Goal: Transaction & Acquisition: Purchase product/service

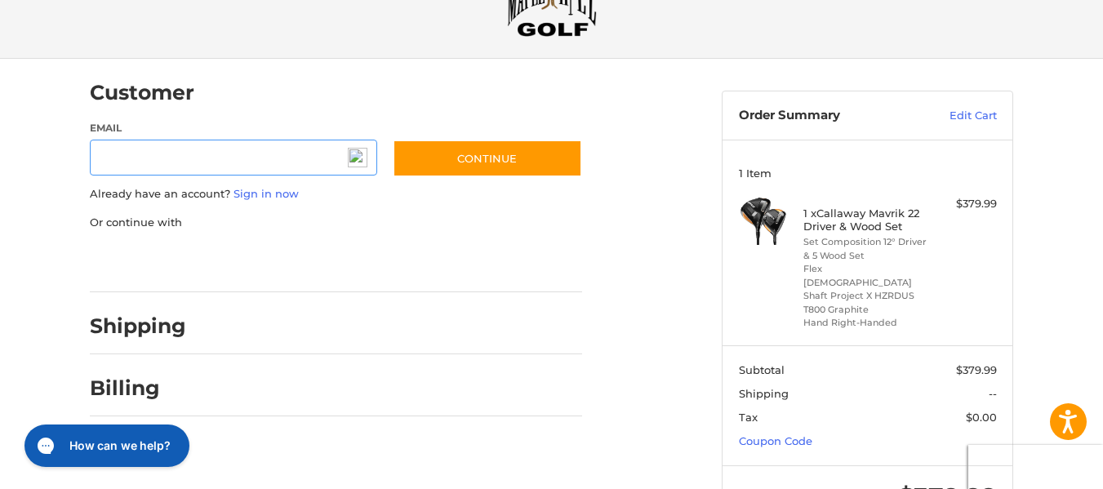
scroll to position [73, 0]
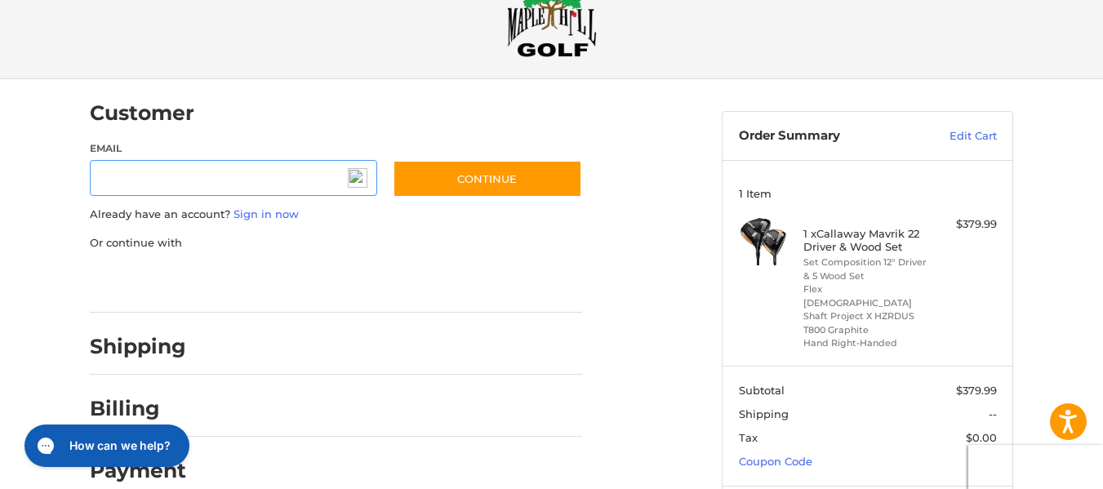
scroll to position [54, 0]
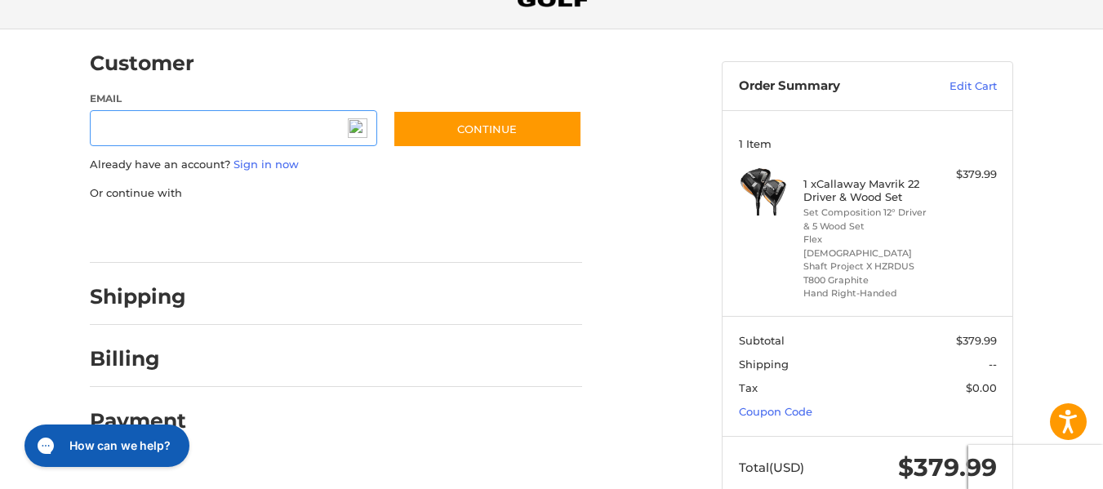
scroll to position [130, 0]
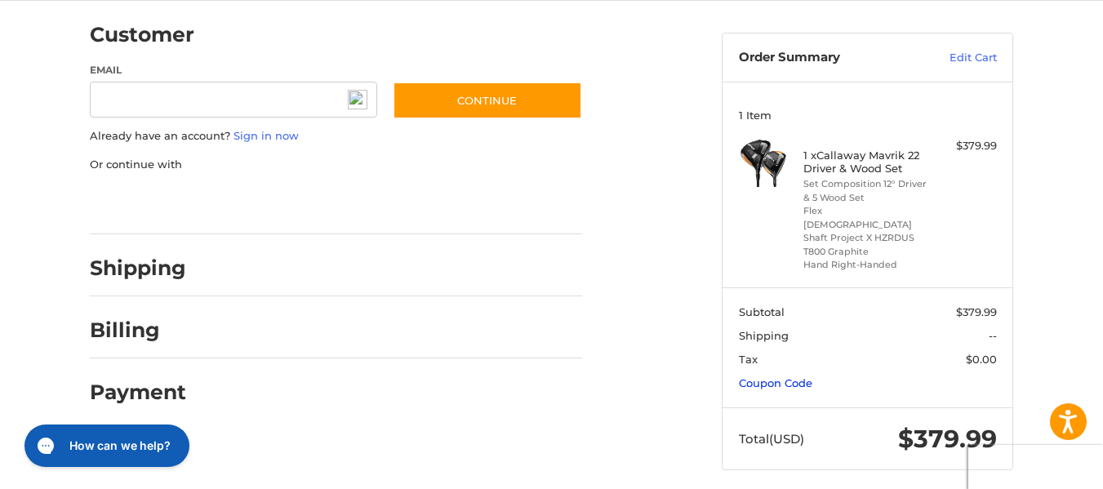
click at [809, 376] on link "Coupon Code" at bounding box center [775, 382] width 73 height 13
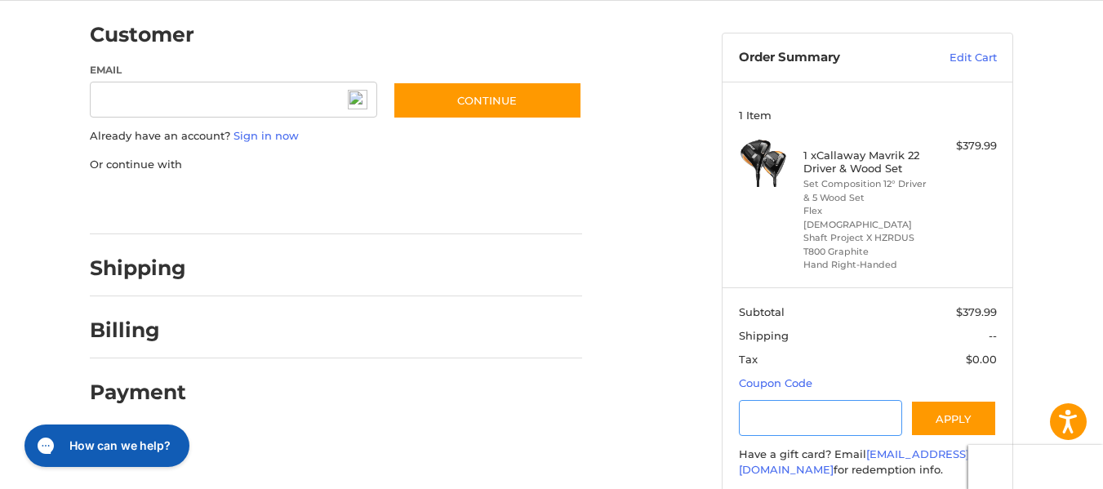
click at [783, 403] on input "Gift Certificate or Coupon Code" at bounding box center [821, 418] width 164 height 37
type input "*****"
click at [941, 413] on button "Apply" at bounding box center [954, 418] width 87 height 37
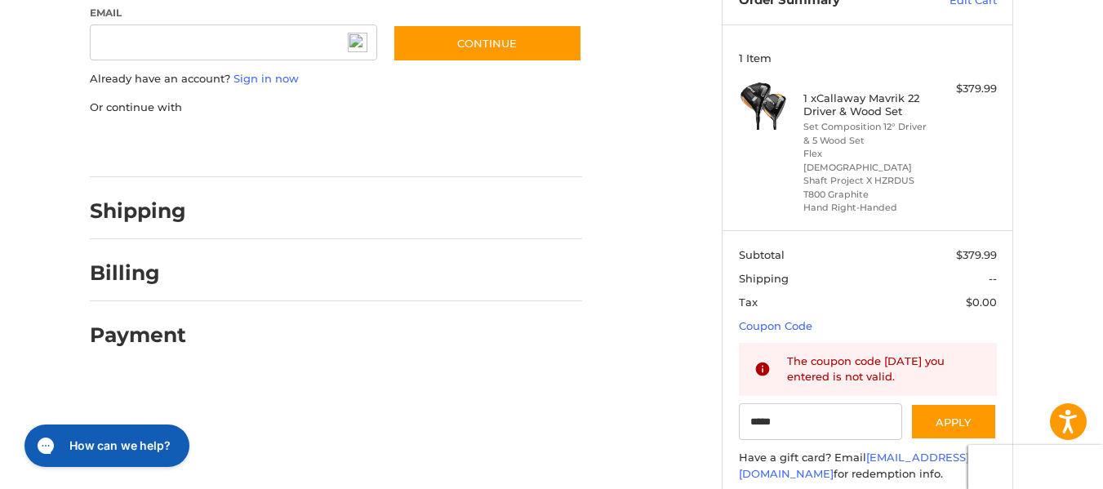
scroll to position [0, 0]
